Goal: Register for event/course

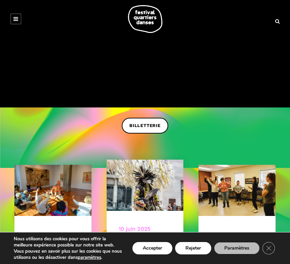
scroll to position [94, 0]
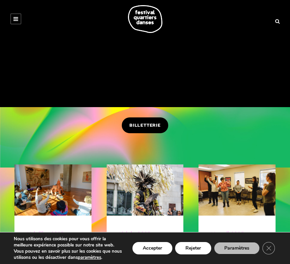
click at [149, 128] on span "BILLETTERIE" at bounding box center [144, 125] width 31 height 7
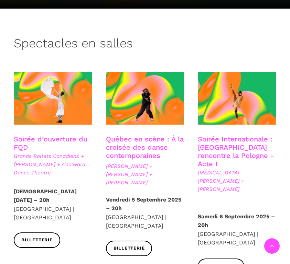
scroll to position [137, 0]
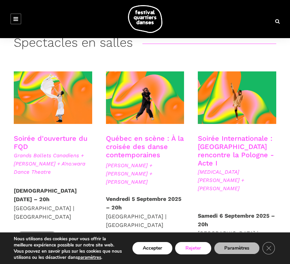
click at [203, 249] on button "Rejeter" at bounding box center [193, 248] width 36 height 12
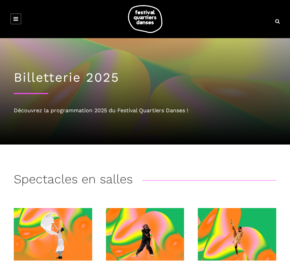
click at [14, 20] on icon at bounding box center [15, 19] width 5 height 6
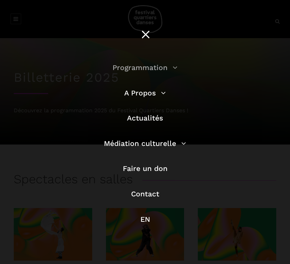
click at [170, 67] on link "Programmation" at bounding box center [144, 67] width 65 height 9
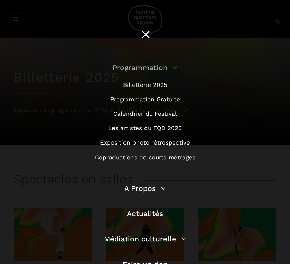
click at [170, 67] on link "Programmation" at bounding box center [144, 67] width 65 height 9
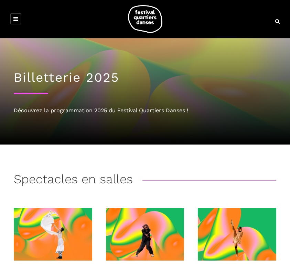
scroll to position [1, 0]
